Goal: Book appointment/travel/reservation

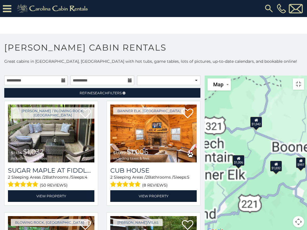
scroll to position [90, 0]
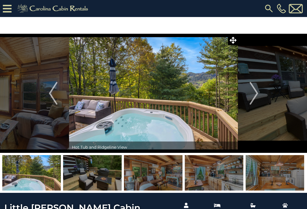
click at [254, 95] on img "Next" at bounding box center [253, 93] width 9 height 23
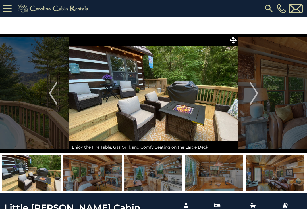
click at [253, 93] on img "Next" at bounding box center [253, 93] width 9 height 23
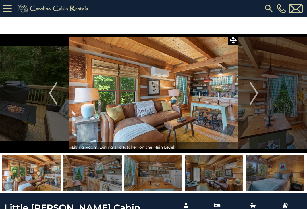
click at [253, 97] on img "Next" at bounding box center [253, 93] width 9 height 23
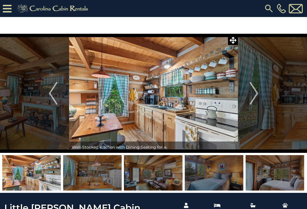
click at [252, 97] on img "Next" at bounding box center [253, 93] width 9 height 23
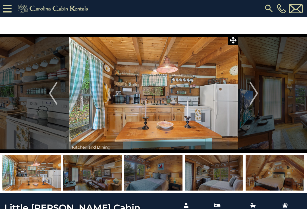
click at [256, 95] on img "Next" at bounding box center [253, 93] width 9 height 23
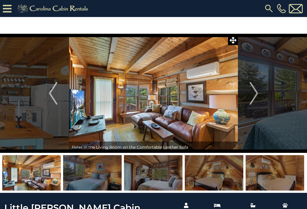
click at [256, 96] on img "Next" at bounding box center [253, 93] width 9 height 23
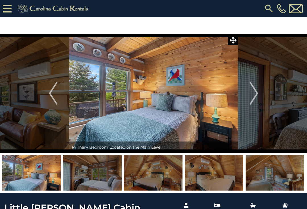
click at [256, 95] on img "Next" at bounding box center [253, 93] width 9 height 23
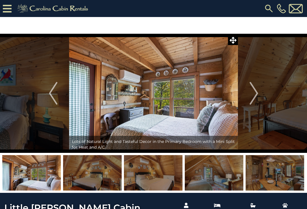
click at [257, 95] on img "Next" at bounding box center [253, 93] width 9 height 23
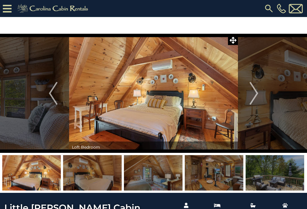
click at [256, 96] on img "Next" at bounding box center [253, 93] width 9 height 23
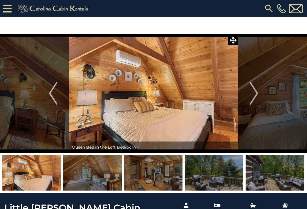
click at [258, 94] on img "Next" at bounding box center [253, 93] width 9 height 23
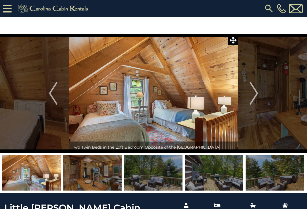
click at [258, 95] on img "Next" at bounding box center [253, 93] width 9 height 23
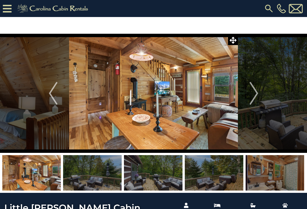
click at [258, 95] on img "Next" at bounding box center [253, 93] width 9 height 23
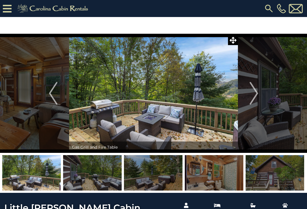
click at [258, 94] on img "Next" at bounding box center [253, 93] width 9 height 23
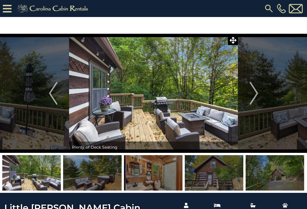
click at [259, 95] on button "Next" at bounding box center [254, 93] width 32 height 119
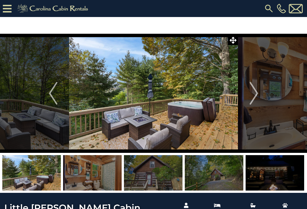
click at [260, 93] on button "Next" at bounding box center [254, 93] width 32 height 119
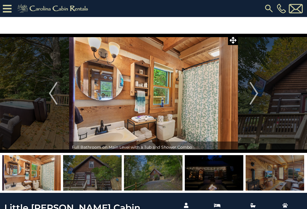
click at [261, 94] on button "Next" at bounding box center [254, 93] width 32 height 119
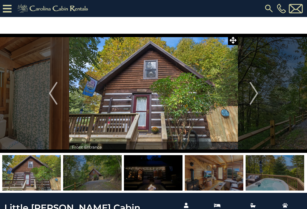
click at [261, 94] on button "Next" at bounding box center [254, 93] width 32 height 119
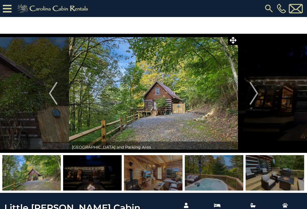
click at [257, 95] on img "Next" at bounding box center [253, 93] width 9 height 23
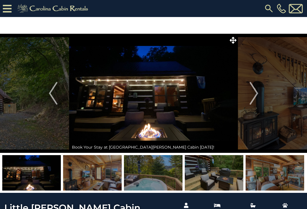
click at [256, 96] on img "Next" at bounding box center [253, 93] width 9 height 23
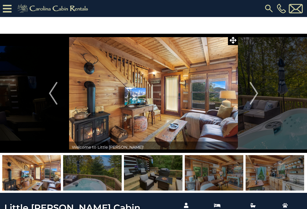
click at [256, 95] on img "Next" at bounding box center [253, 93] width 9 height 23
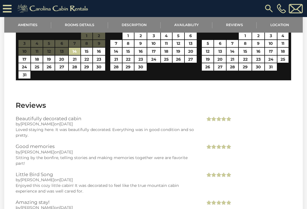
scroll to position [801, 0]
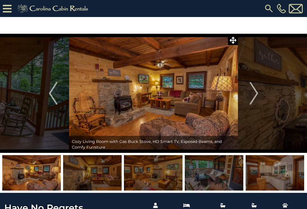
click at [252, 95] on img "Next" at bounding box center [253, 93] width 9 height 23
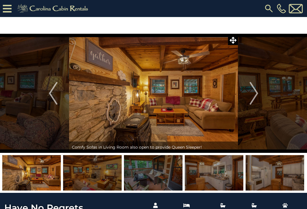
click at [252, 95] on img "Next" at bounding box center [253, 93] width 9 height 23
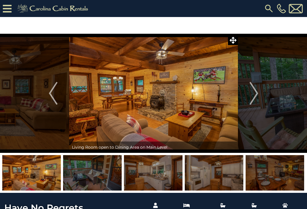
click at [251, 96] on img "Next" at bounding box center [253, 93] width 9 height 23
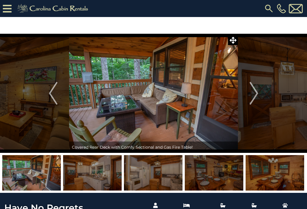
click at [252, 95] on img "Next" at bounding box center [253, 93] width 9 height 23
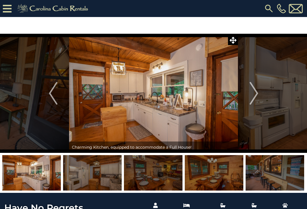
click at [251, 96] on img "Next" at bounding box center [253, 93] width 9 height 23
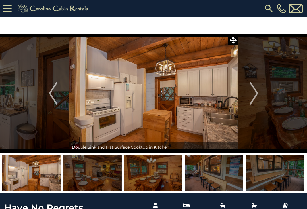
click at [252, 95] on img "Next" at bounding box center [253, 93] width 9 height 23
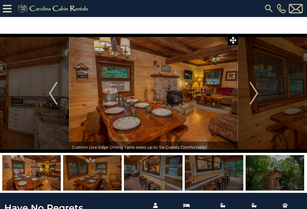
click at [251, 96] on img "Next" at bounding box center [253, 93] width 9 height 23
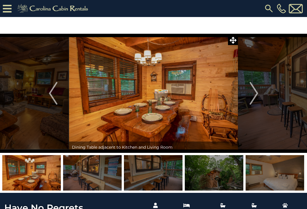
click at [254, 95] on img "Next" at bounding box center [253, 93] width 9 height 23
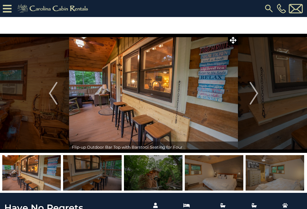
click at [254, 96] on img "Next" at bounding box center [253, 93] width 9 height 23
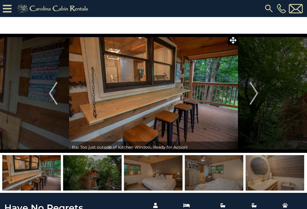
click at [255, 97] on img "Next" at bounding box center [253, 93] width 9 height 23
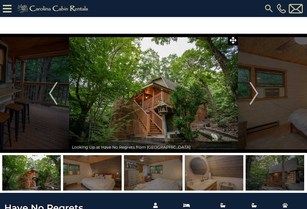
click at [252, 97] on img "Next" at bounding box center [253, 93] width 9 height 23
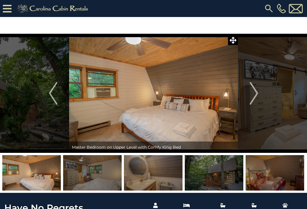
click at [254, 97] on img "Next" at bounding box center [253, 93] width 9 height 23
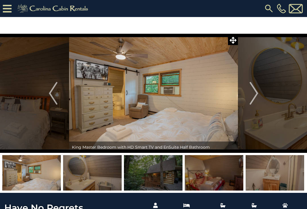
click at [254, 97] on img "Next" at bounding box center [253, 93] width 9 height 23
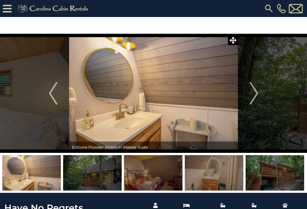
click at [260, 93] on button "Next" at bounding box center [254, 93] width 32 height 119
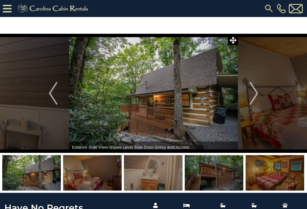
click at [254, 96] on img "Next" at bounding box center [253, 93] width 9 height 23
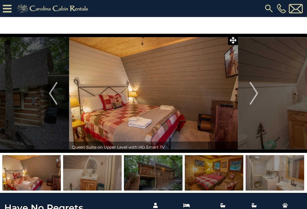
click at [252, 95] on img "Next" at bounding box center [253, 93] width 9 height 23
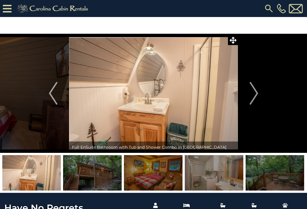
click at [254, 94] on img "Next" at bounding box center [253, 93] width 9 height 23
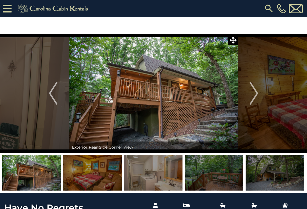
click at [253, 94] on img "Next" at bounding box center [253, 93] width 9 height 23
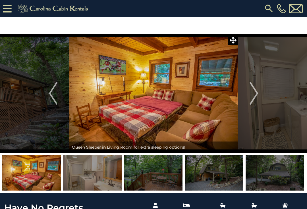
click at [252, 96] on img "Next" at bounding box center [253, 93] width 9 height 23
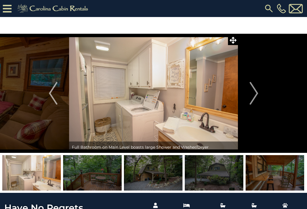
click at [252, 97] on img "Next" at bounding box center [253, 93] width 9 height 23
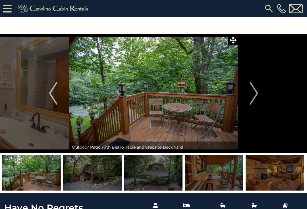
click at [256, 93] on img "Next" at bounding box center [253, 93] width 9 height 23
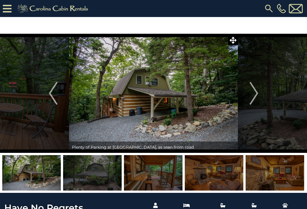
click at [255, 94] on img "Next" at bounding box center [253, 93] width 9 height 23
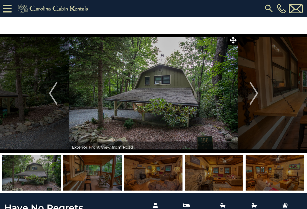
click at [255, 96] on img "Next" at bounding box center [253, 93] width 9 height 23
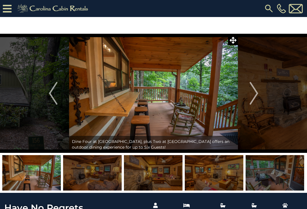
click at [255, 94] on img "Next" at bounding box center [253, 93] width 9 height 23
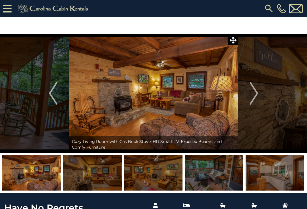
click at [257, 93] on img "Next" at bounding box center [253, 93] width 9 height 23
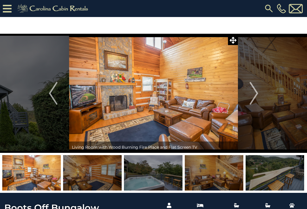
click at [253, 102] on img "Next" at bounding box center [253, 93] width 9 height 23
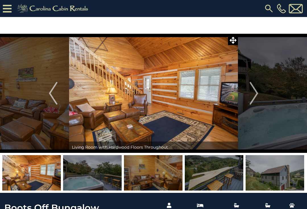
click at [253, 93] on img "Next" at bounding box center [253, 93] width 9 height 23
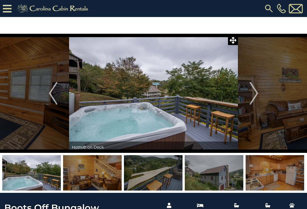
click at [248, 95] on button "Next" at bounding box center [254, 93] width 32 height 119
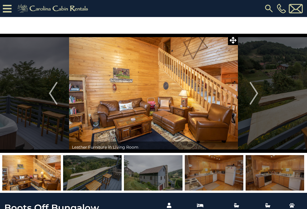
click at [255, 97] on img "Next" at bounding box center [253, 93] width 9 height 23
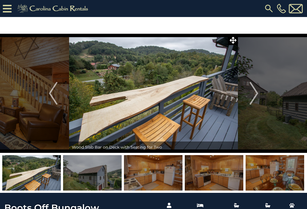
click at [252, 95] on img "Next" at bounding box center [253, 93] width 9 height 23
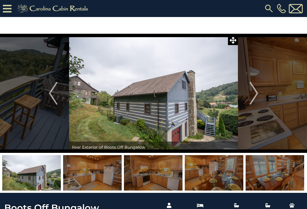
click at [251, 97] on img "Next" at bounding box center [253, 93] width 9 height 23
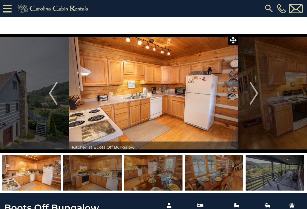
click at [254, 100] on img "Next" at bounding box center [253, 93] width 9 height 23
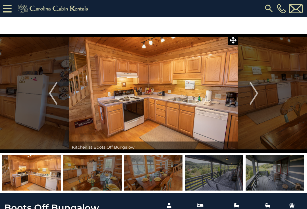
click at [253, 101] on img "Next" at bounding box center [253, 93] width 9 height 23
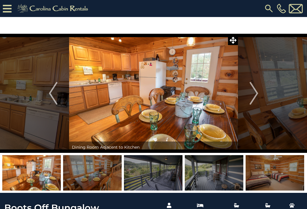
click at [254, 101] on img "Next" at bounding box center [253, 93] width 9 height 23
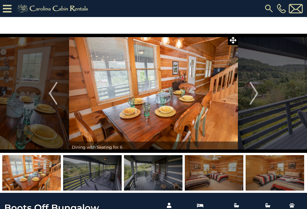
click at [255, 98] on img "Next" at bounding box center [253, 93] width 9 height 23
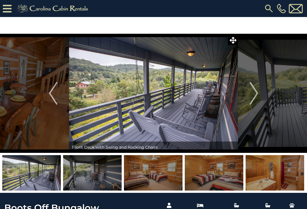
click at [256, 97] on img "Next" at bounding box center [253, 93] width 9 height 23
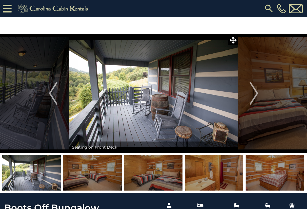
click at [255, 102] on img "Next" at bounding box center [253, 93] width 9 height 23
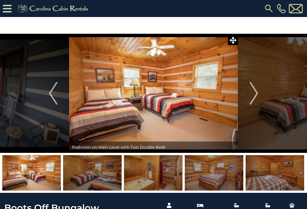
click at [257, 102] on img "Next" at bounding box center [253, 93] width 9 height 23
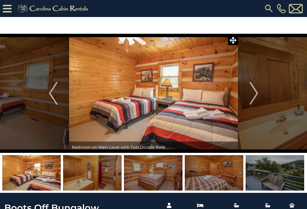
click at [256, 105] on img "Next" at bounding box center [253, 93] width 9 height 23
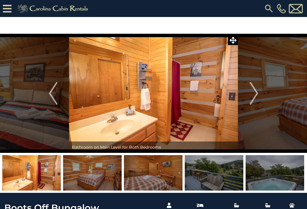
click at [257, 101] on img "Next" at bounding box center [253, 93] width 9 height 23
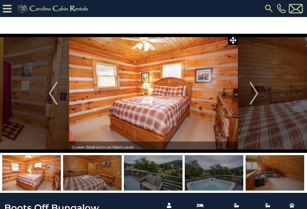
click at [257, 103] on img "Next" at bounding box center [253, 93] width 9 height 23
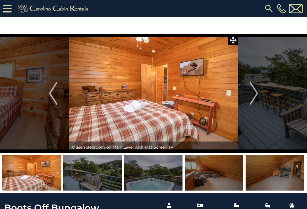
click at [257, 103] on img "Next" at bounding box center [253, 93] width 9 height 23
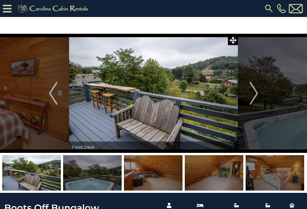
click at [255, 99] on img "Next" at bounding box center [253, 93] width 9 height 23
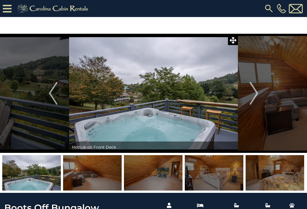
click at [255, 96] on img "Next" at bounding box center [253, 93] width 9 height 23
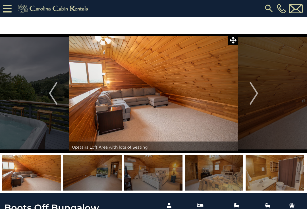
click at [255, 105] on button "Next" at bounding box center [254, 93] width 32 height 119
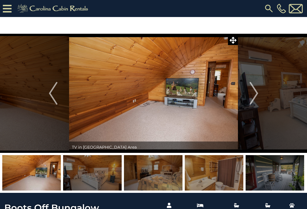
click at [258, 101] on img "Next" at bounding box center [253, 93] width 9 height 23
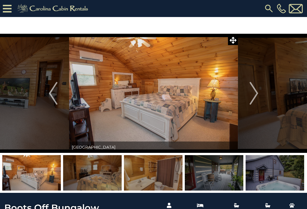
click at [256, 99] on img "Next" at bounding box center [253, 93] width 9 height 23
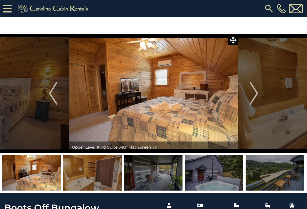
click at [257, 99] on img "Next" at bounding box center [253, 93] width 9 height 23
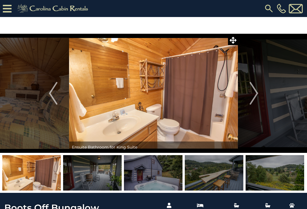
click at [256, 101] on img "Next" at bounding box center [253, 93] width 9 height 23
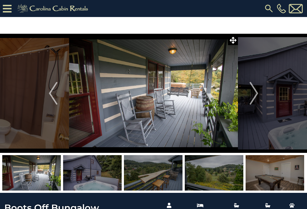
click at [253, 96] on img "Next" at bounding box center [253, 93] width 9 height 23
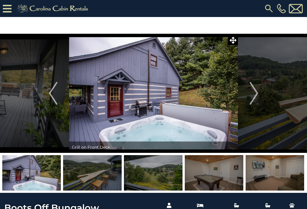
click at [255, 95] on img "Next" at bounding box center [253, 93] width 9 height 23
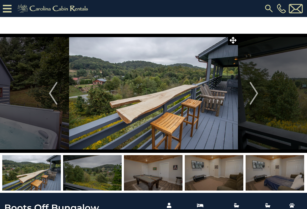
click at [256, 99] on img "Next" at bounding box center [253, 93] width 9 height 23
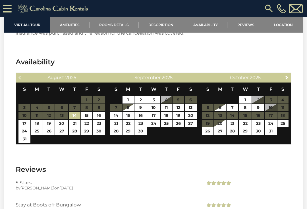
scroll to position [1034, 0]
